Goal: Find specific page/section

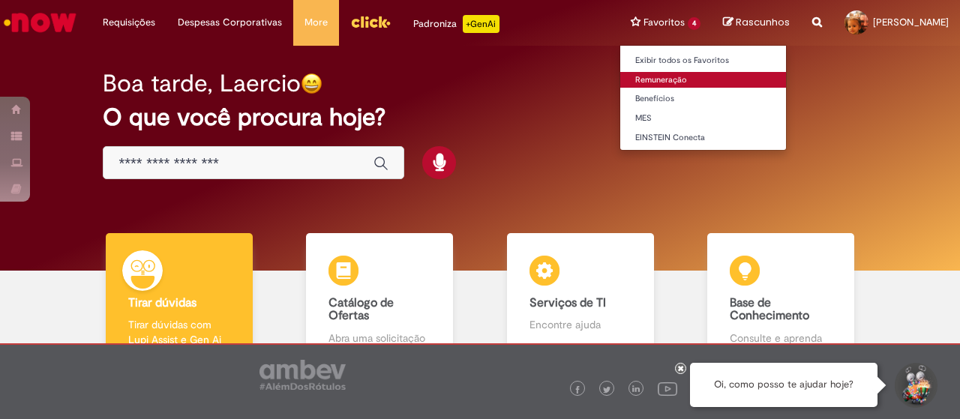
click at [675, 83] on link "Remuneração" at bounding box center [703, 80] width 166 height 17
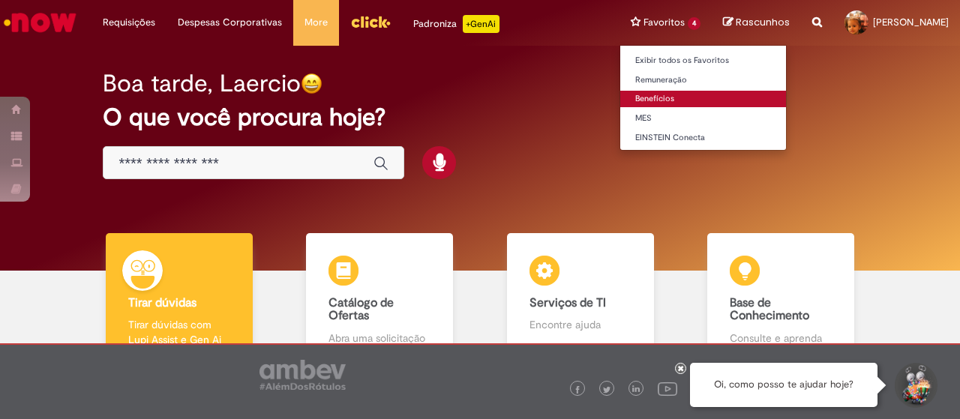
click at [662, 97] on link "Benefícios" at bounding box center [703, 99] width 166 height 17
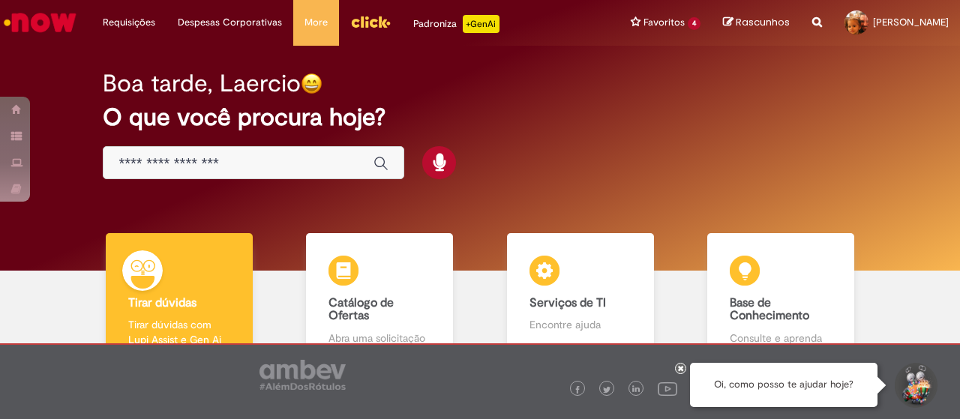
click at [371, 16] on img "Menu Cabeçalho" at bounding box center [370, 22] width 41 height 23
